Goal: Find specific page/section: Find specific page/section

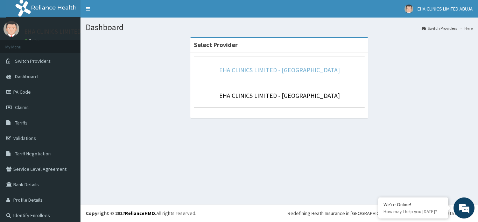
click at [274, 71] on link "EHA CLINICS LIMITED - [GEOGRAPHIC_DATA]" at bounding box center [279, 70] width 121 height 8
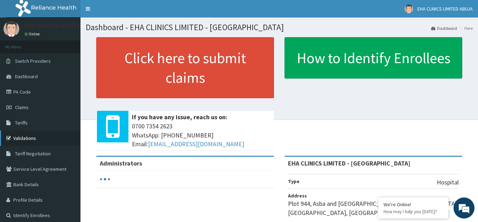
click at [29, 136] on link "Validations" at bounding box center [40, 137] width 81 height 15
